Goal: Information Seeking & Learning: Learn about a topic

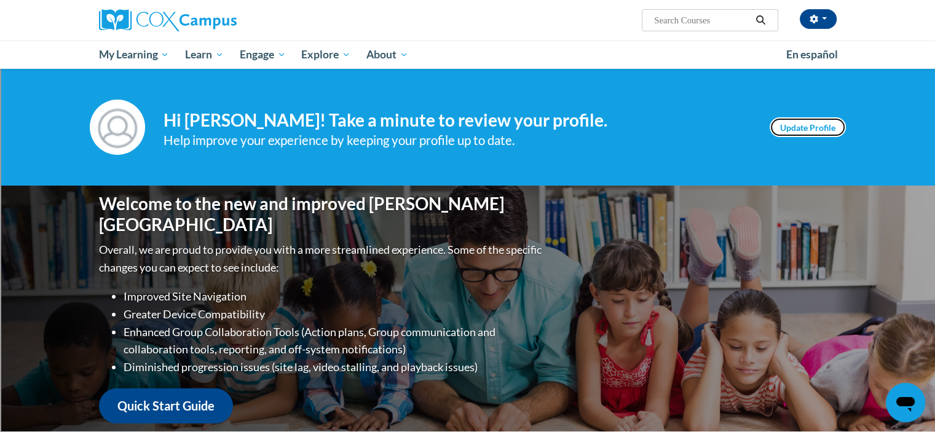
click at [808, 130] on link "Update Profile" at bounding box center [808, 127] width 76 height 20
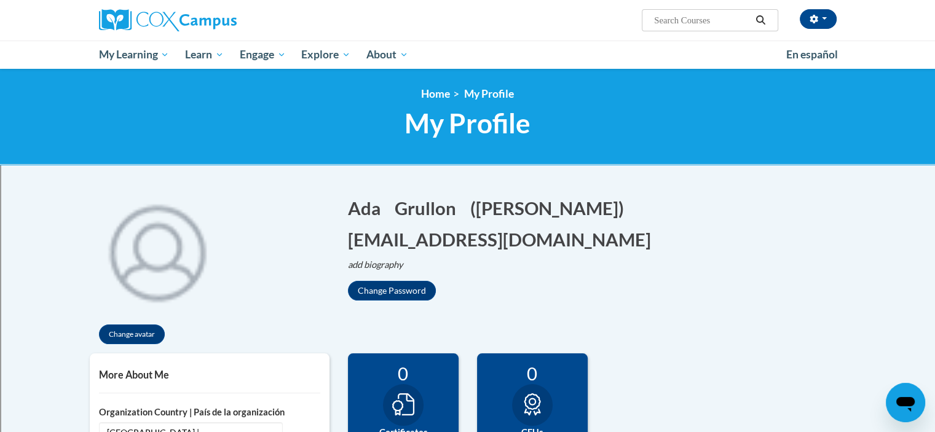
drag, startPoint x: 939, startPoint y: 73, endPoint x: 937, endPoint y: 54, distance: 19.1
click at [934, 54] on html "Ada Grullon (America/New_York UTC-04:00) My Profile Inbox My Transcripts Log Ou…" at bounding box center [467, 216] width 935 height 432
click at [671, 15] on input "Search..." at bounding box center [702, 20] width 98 height 15
click at [715, 15] on input "Search..." at bounding box center [702, 20] width 98 height 15
type input "c"
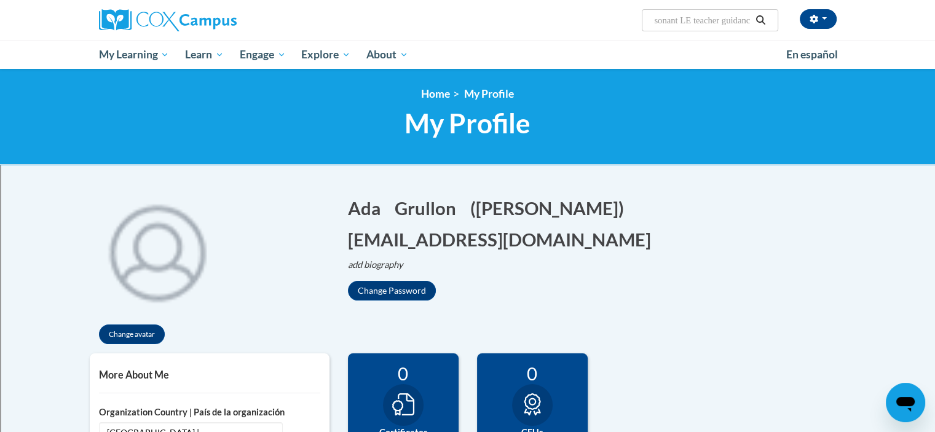
type input "skill consonant LE teacher guidance"
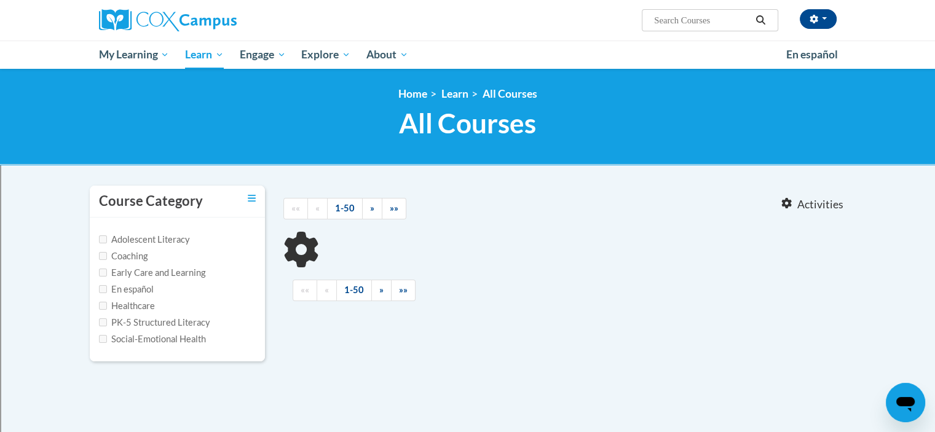
type input "skill consonant LE teacher guidance"
click at [103, 320] on input "PK-5 Structured Literacy" at bounding box center [103, 322] width 8 height 8
checkbox input "true"
